Goal: Task Accomplishment & Management: Manage account settings

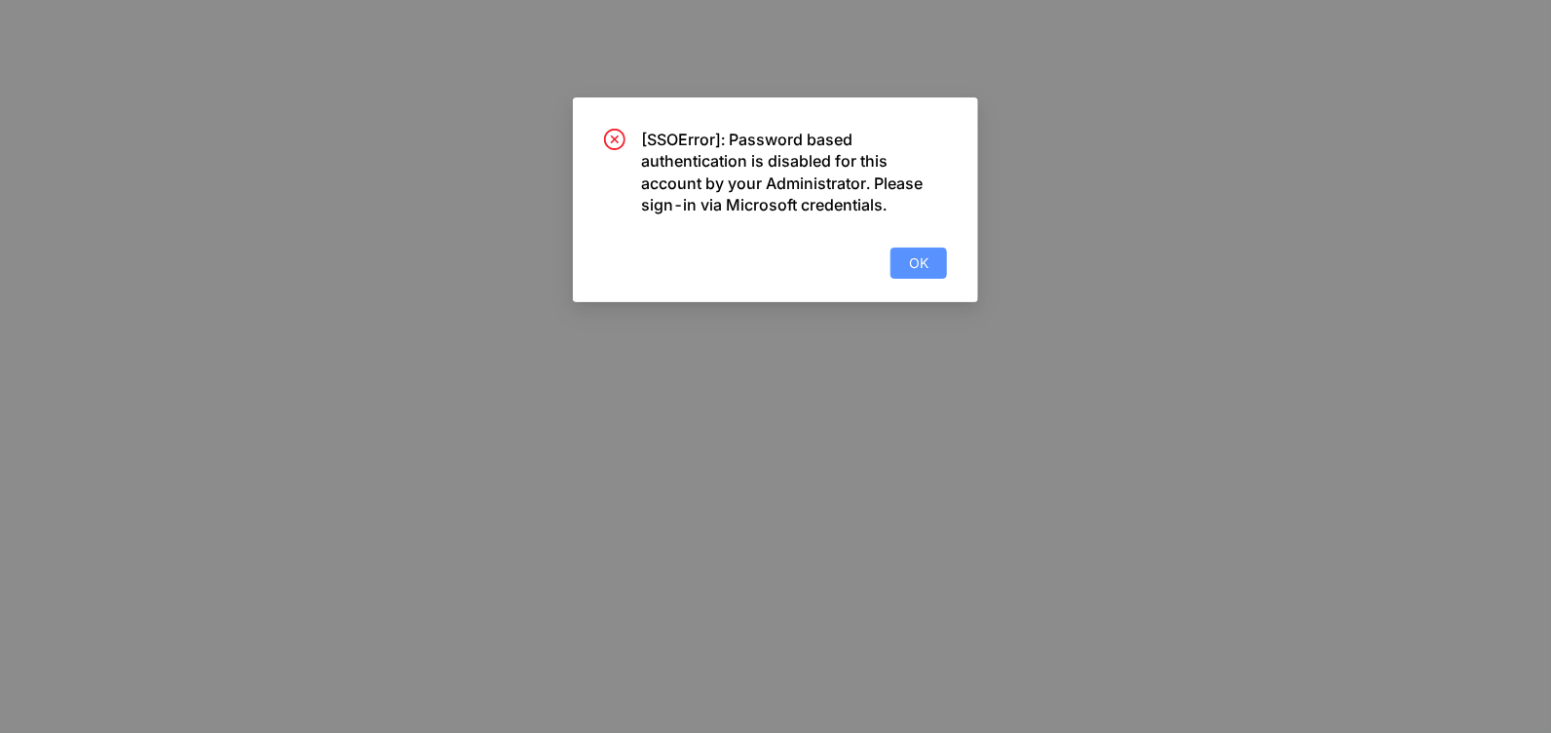
click at [907, 264] on button "OK" at bounding box center [918, 262] width 57 height 31
click at [910, 272] on span "OK" at bounding box center [918, 262] width 19 height 21
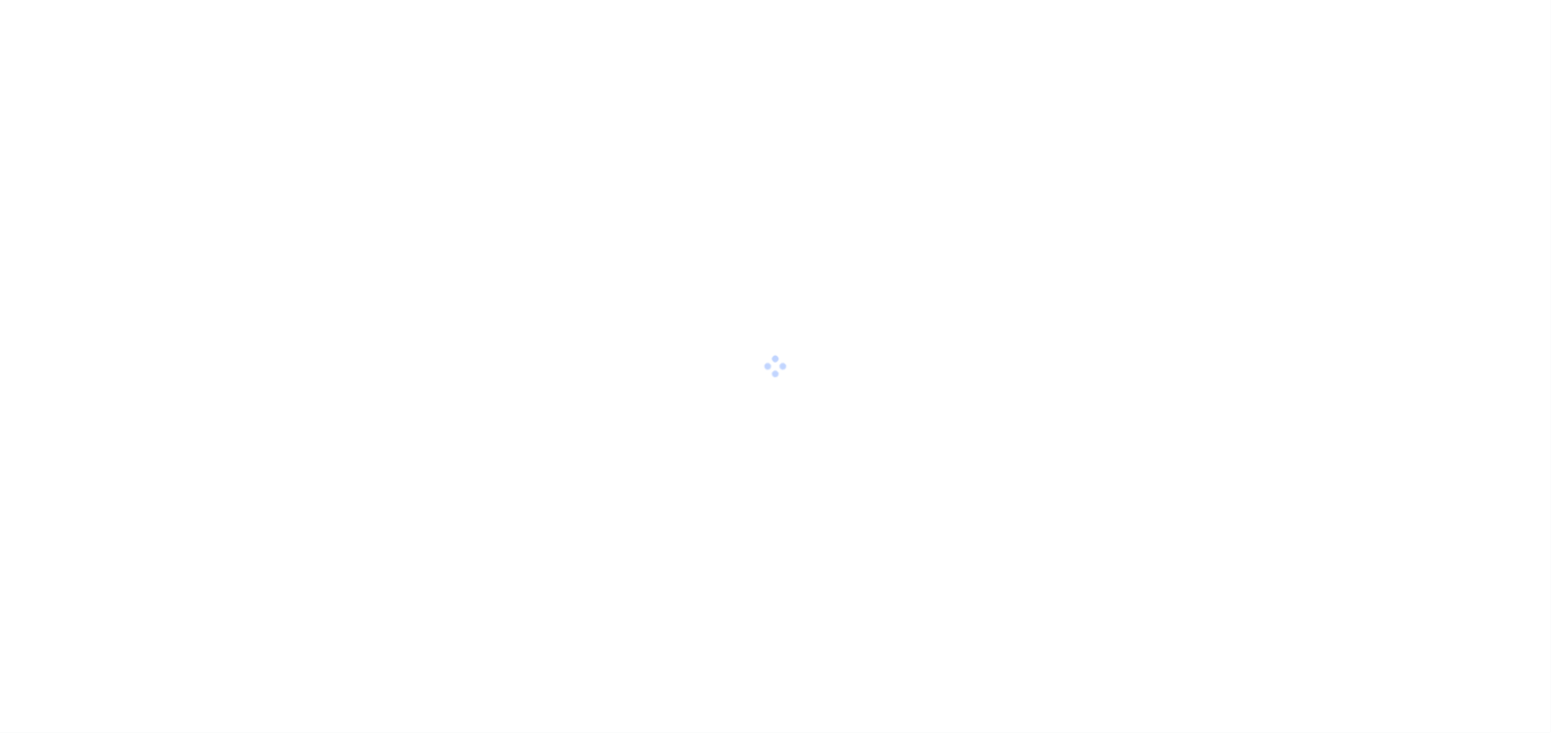
click at [689, 303] on div at bounding box center [775, 366] width 1551 height 733
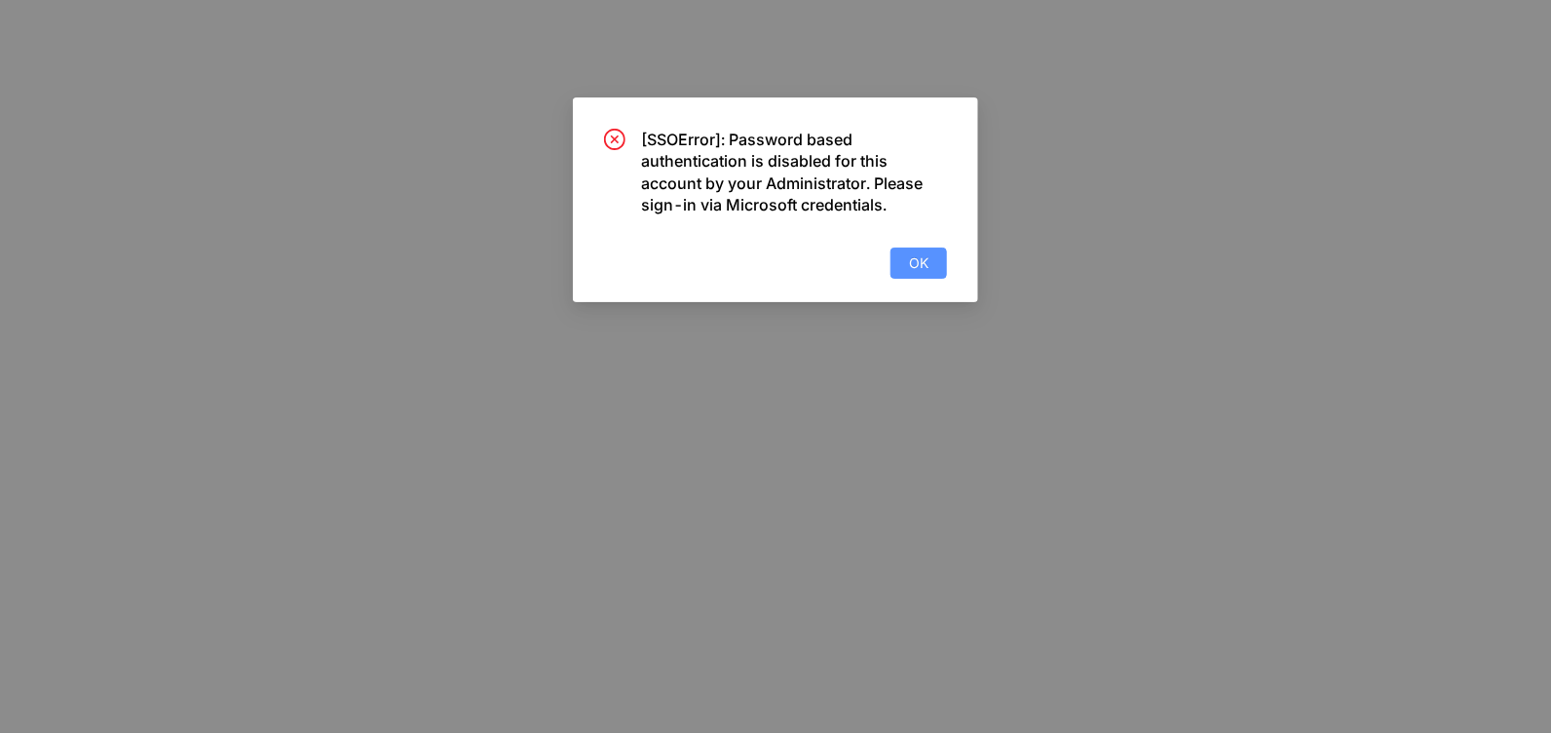
click at [913, 262] on span "OK" at bounding box center [918, 262] width 19 height 21
